Goal: Task Accomplishment & Management: Use online tool/utility

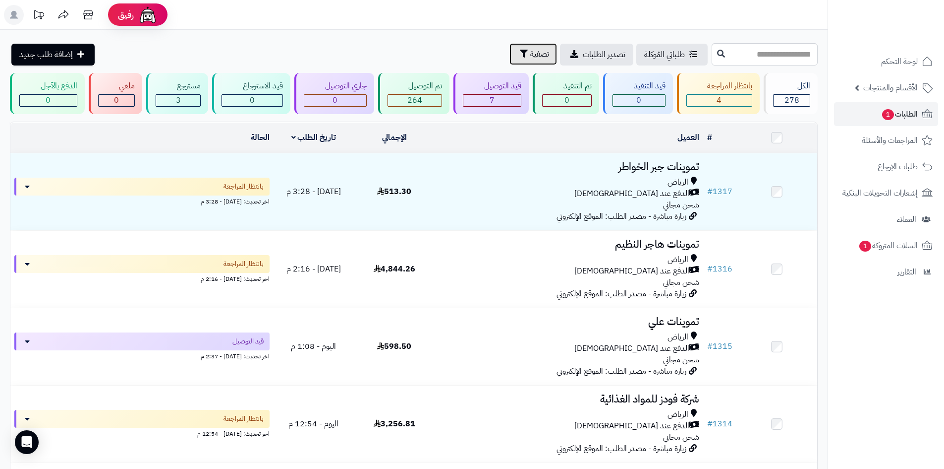
click at [530, 58] on span "تصفية" at bounding box center [539, 54] width 19 height 12
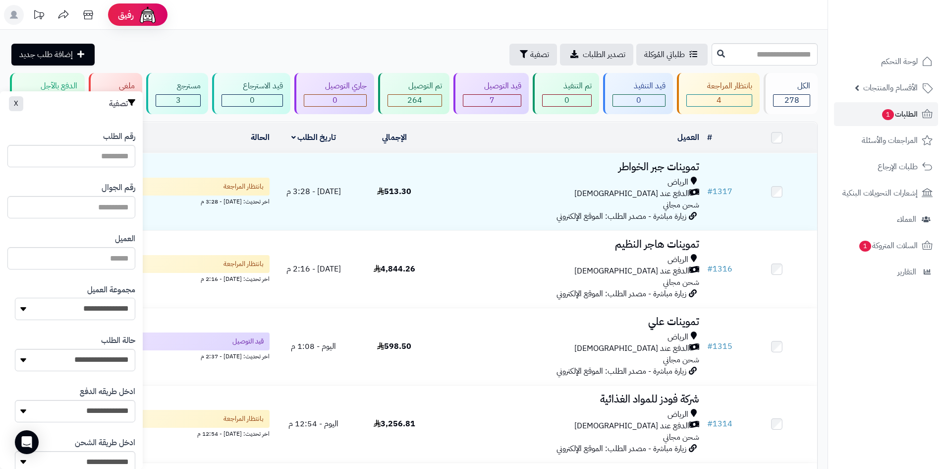
click at [109, 309] on select "**********" at bounding box center [75, 308] width 120 height 22
select select "*"
click at [15, 297] on select "**********" at bounding box center [75, 308] width 120 height 22
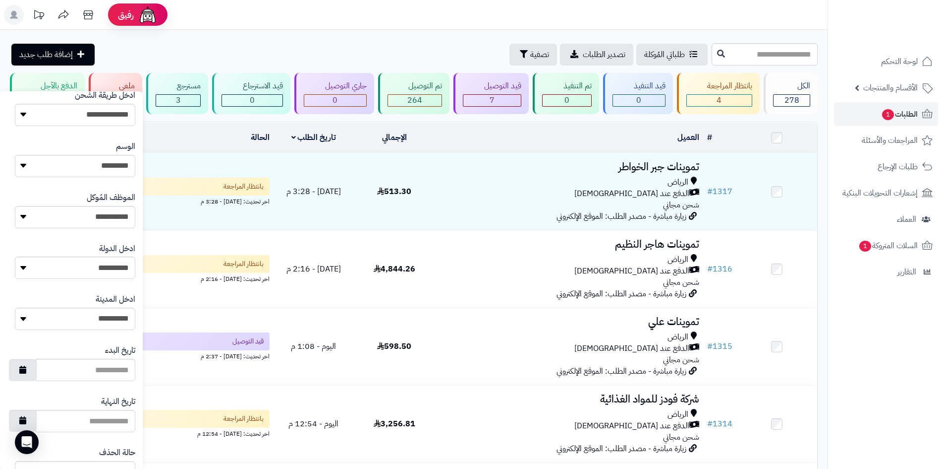
scroll to position [421, 0]
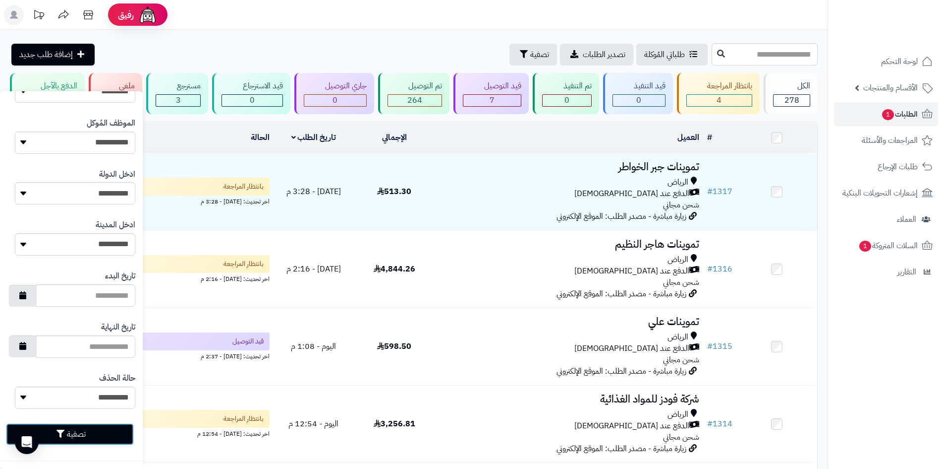
click at [108, 429] on button "تصفية" at bounding box center [70, 434] width 128 height 22
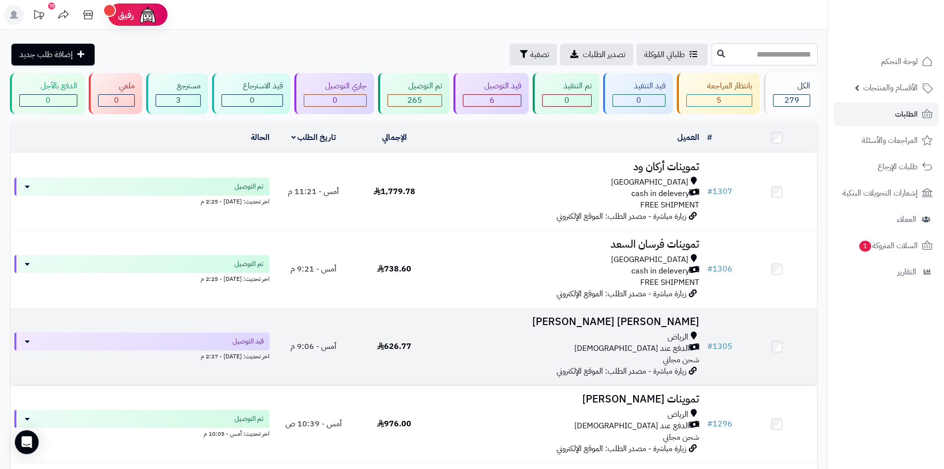
click at [439, 360] on div "الرياض الدفع عند الاستلام شحن مجاني" at bounding box center [569, 348] width 261 height 34
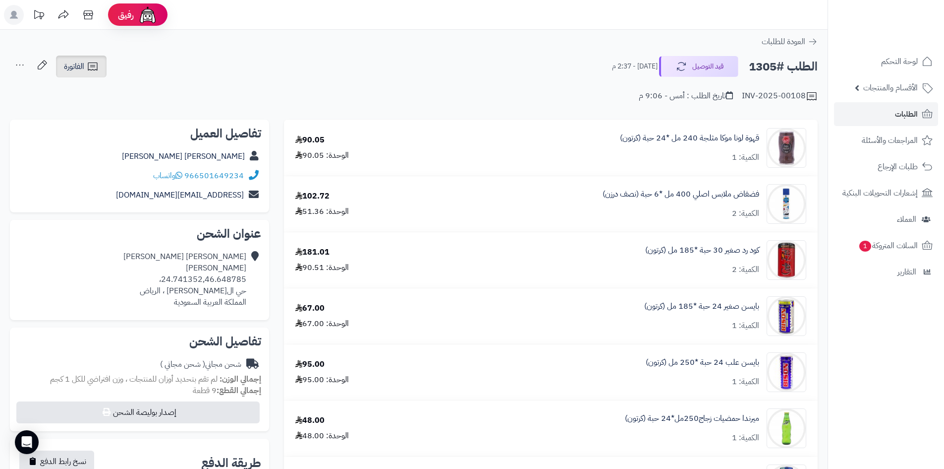
click at [99, 67] on link "الفاتورة" at bounding box center [81, 67] width 51 height 22
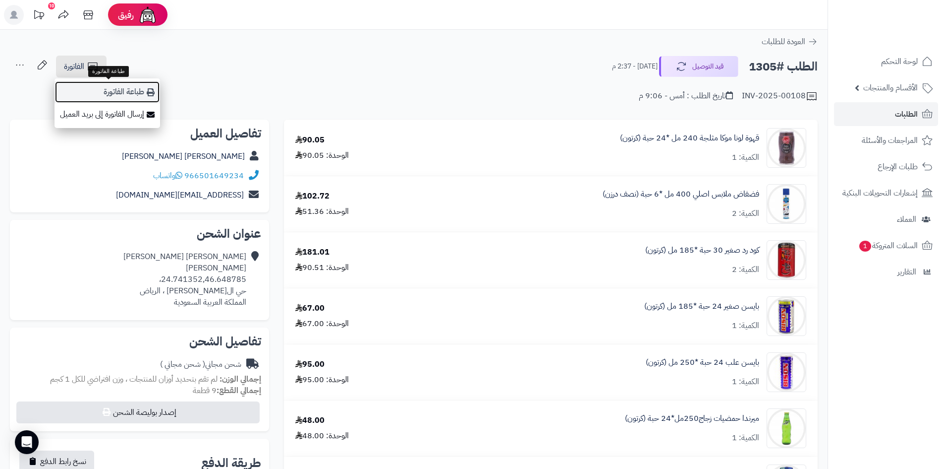
click at [114, 87] on link "طباعة الفاتورة" at bounding box center [108, 92] width 106 height 22
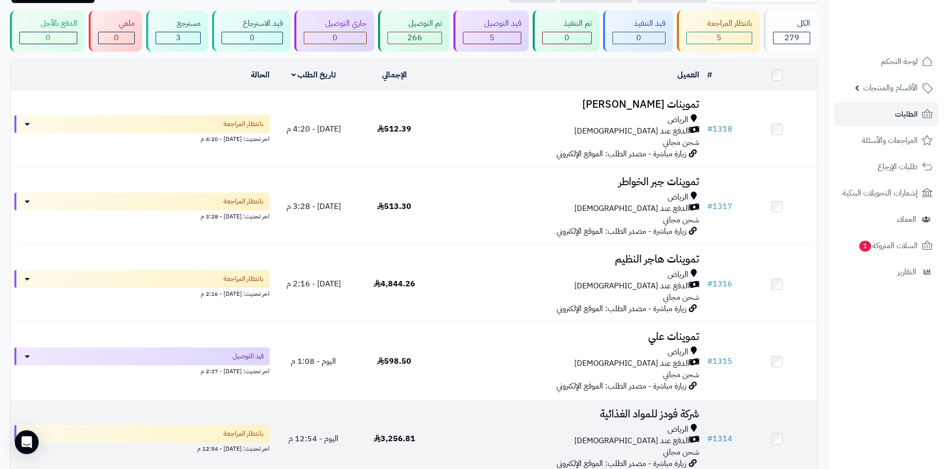
scroll to position [198, 0]
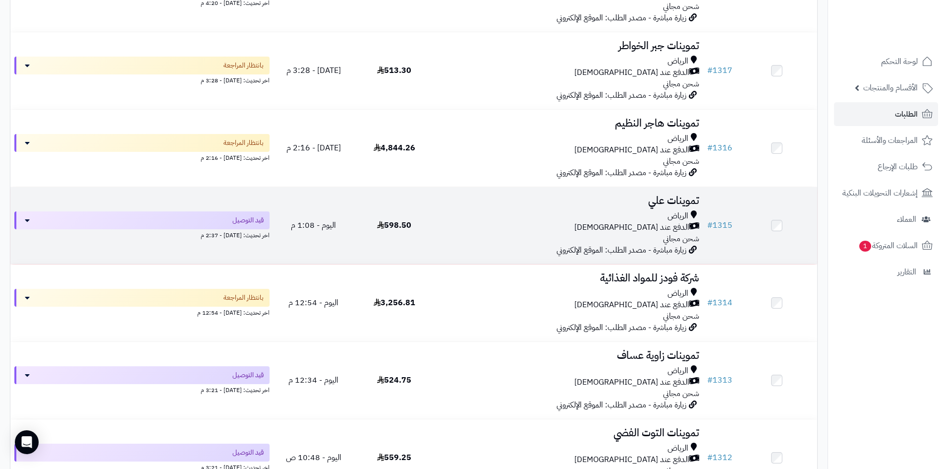
click at [534, 233] on div "الرياض الدفع عند الاستلام شحن مجاني" at bounding box center [569, 227] width 261 height 34
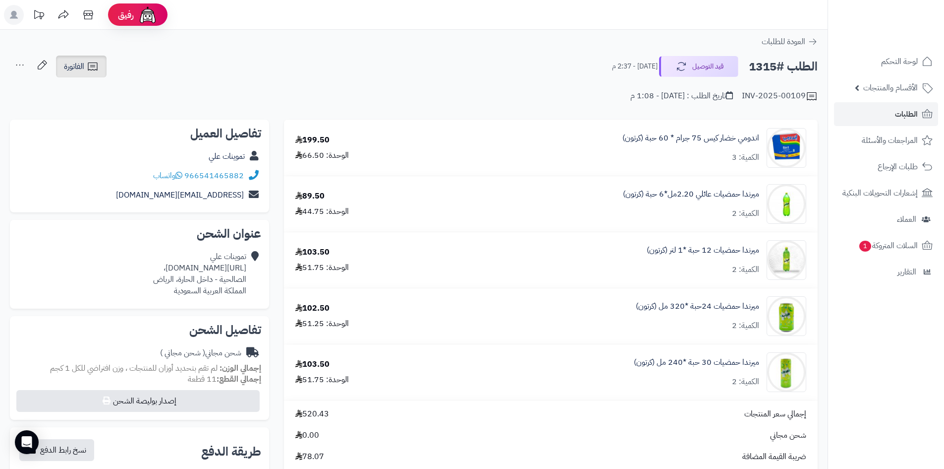
click at [98, 71] on icon at bounding box center [93, 66] width 12 height 12
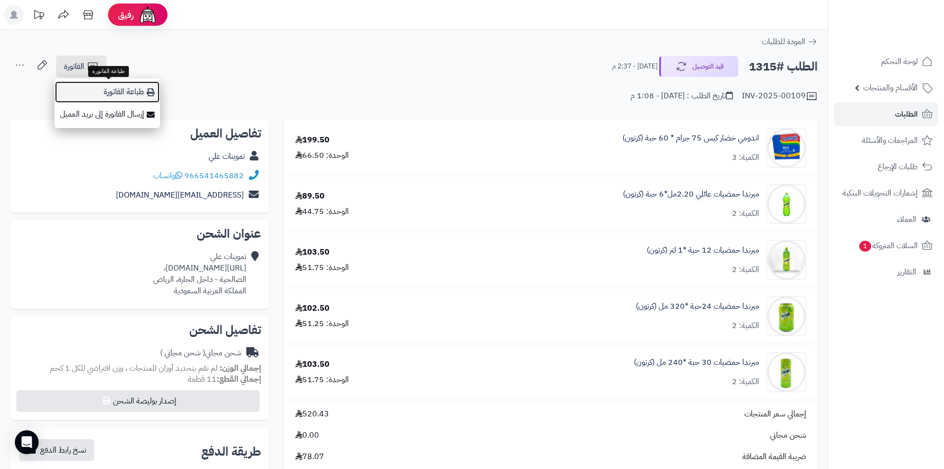
click at [138, 89] on link "طباعة الفاتورة" at bounding box center [108, 92] width 106 height 22
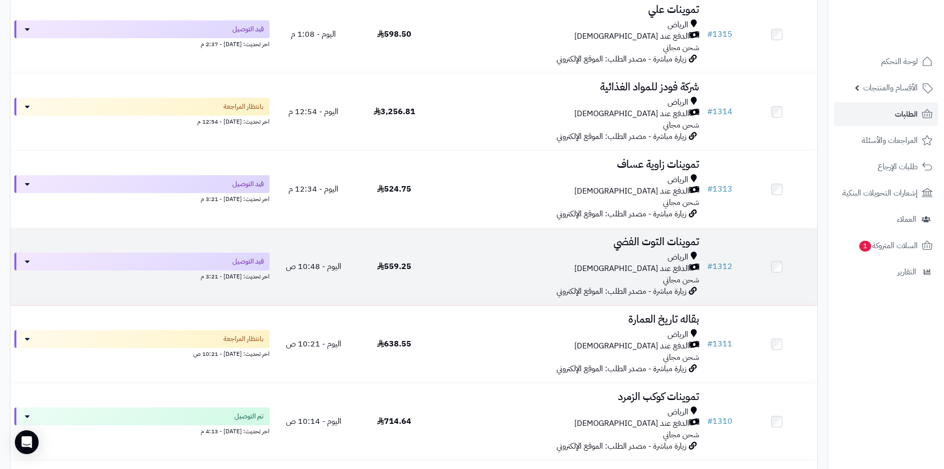
scroll to position [397, 0]
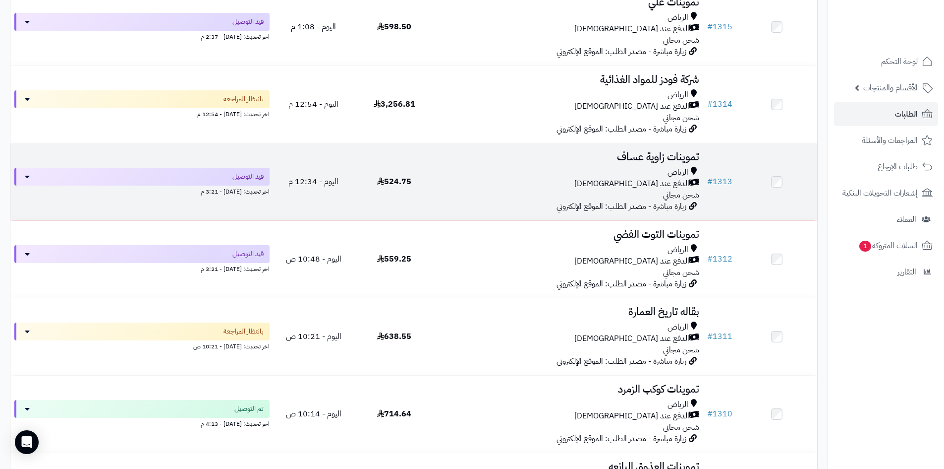
click at [526, 193] on div "الرياض الدفع عند الاستلام شحن مجاني" at bounding box center [569, 184] width 261 height 34
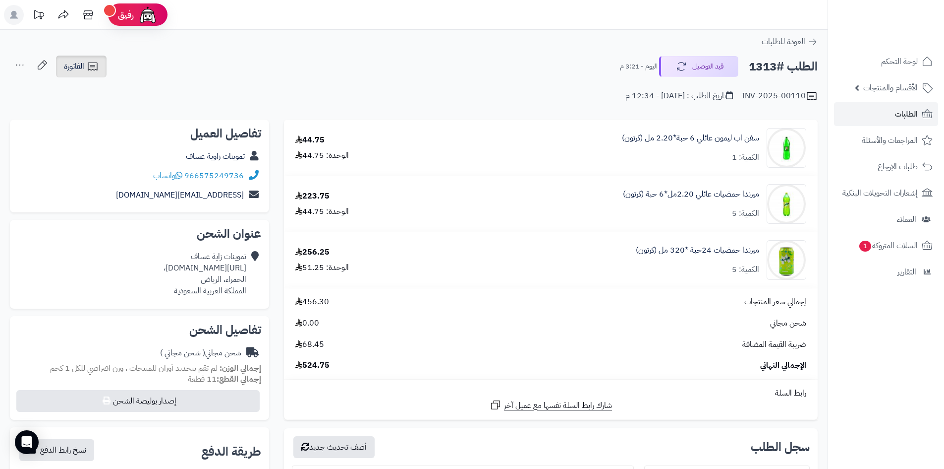
drag, startPoint x: 99, startPoint y: 64, endPoint x: 98, endPoint y: 69, distance: 5.5
click at [99, 64] on link "الفاتورة" at bounding box center [81, 67] width 51 height 22
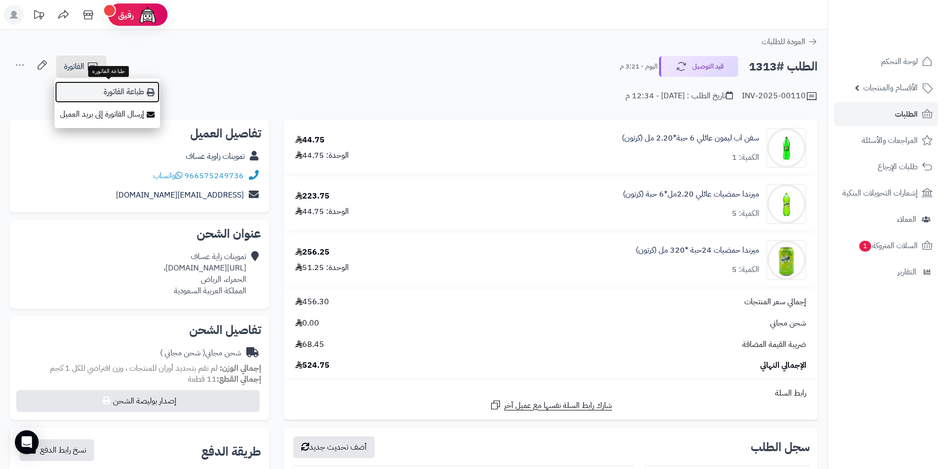
click at [114, 96] on link "طباعة الفاتورة" at bounding box center [108, 92] width 106 height 22
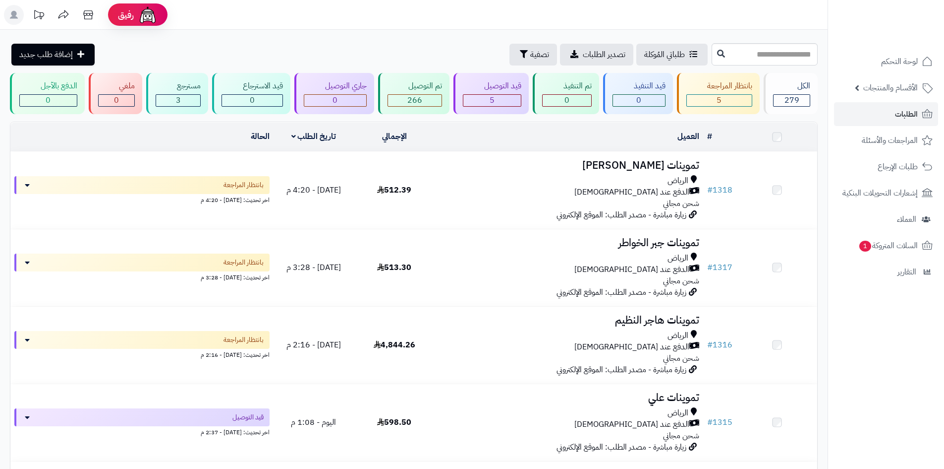
scroll to position [397, 0]
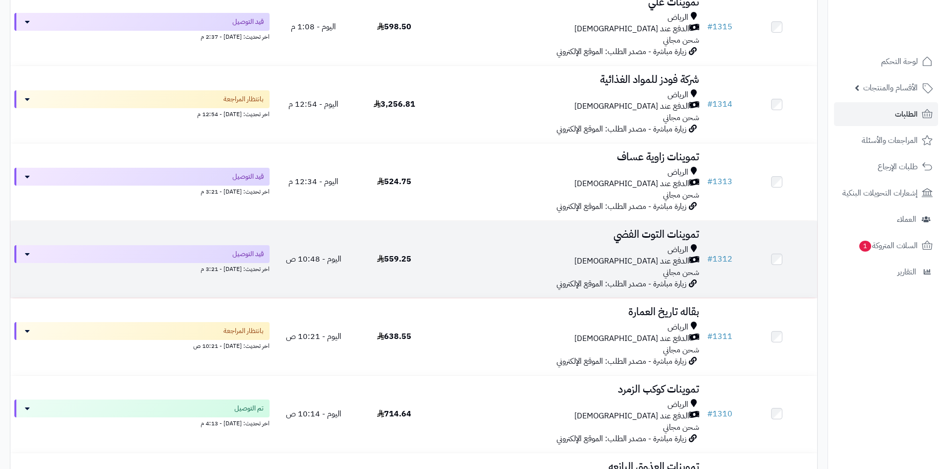
click at [556, 255] on div "الدفع عند [DEMOGRAPHIC_DATA]" at bounding box center [569, 260] width 261 height 11
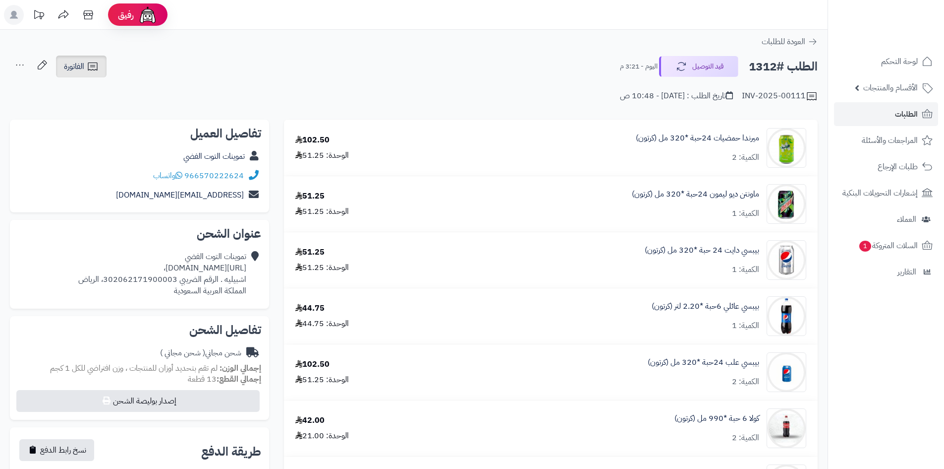
click at [96, 71] on icon at bounding box center [93, 66] width 12 height 12
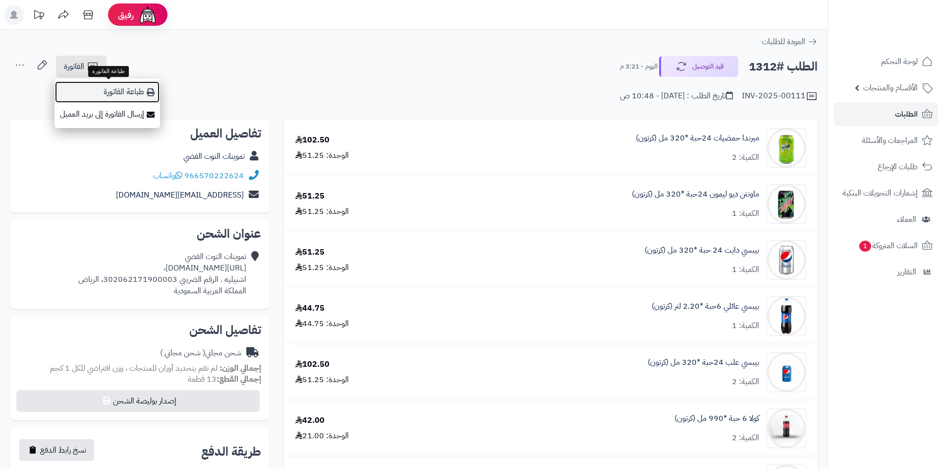
click at [141, 86] on link "طباعة الفاتورة" at bounding box center [108, 92] width 106 height 22
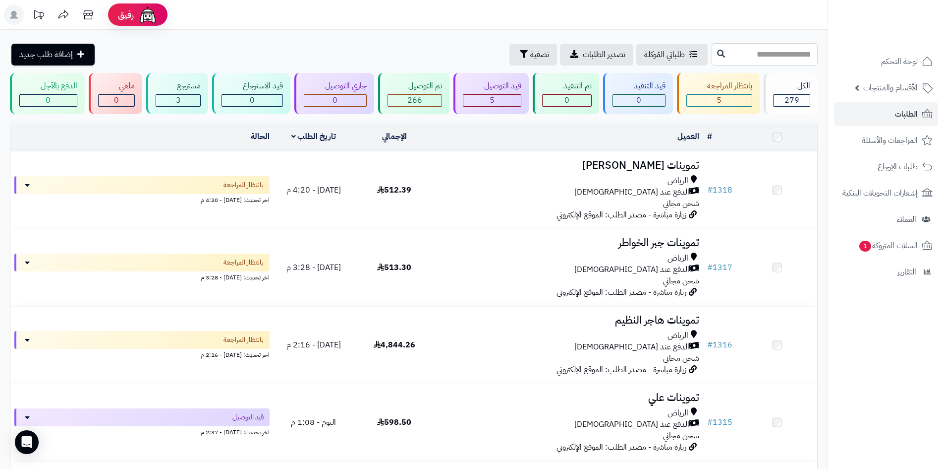
scroll to position [397, 0]
